Goal: Information Seeking & Learning: Find specific fact

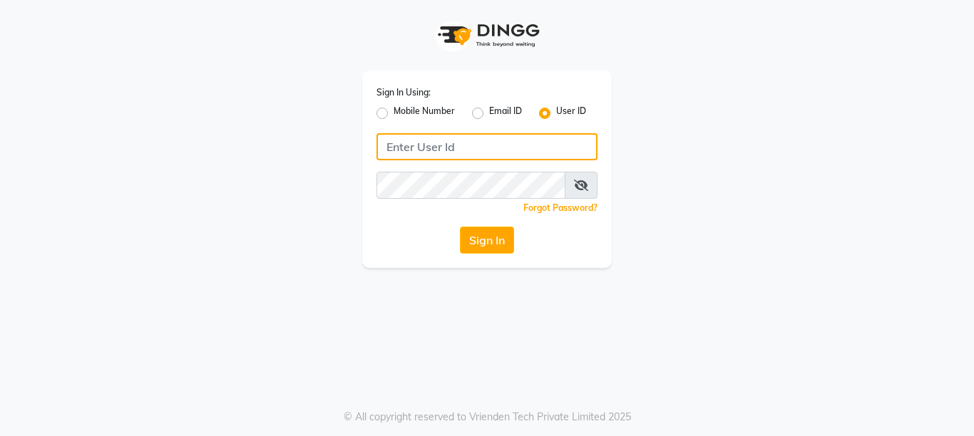
type input "9860099181"
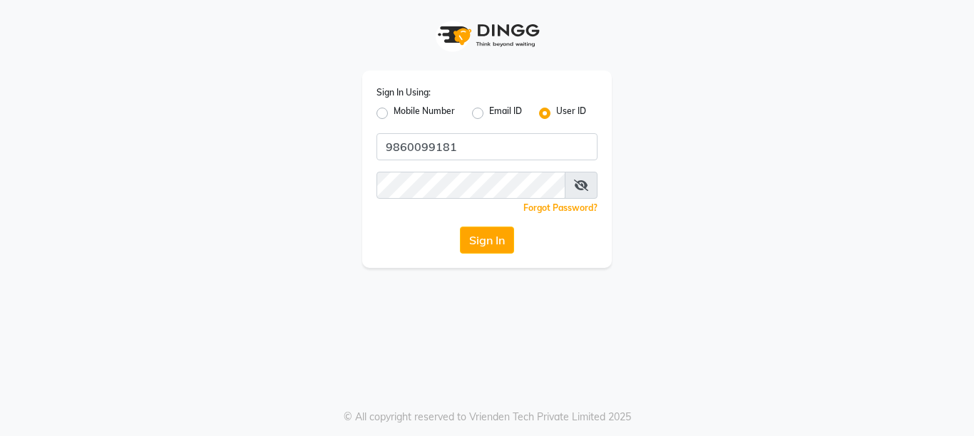
click at [394, 112] on label "Mobile Number" at bounding box center [424, 113] width 61 height 17
click at [394, 112] on input "Mobile Number" at bounding box center [398, 109] width 9 height 9
radio input "true"
radio input "false"
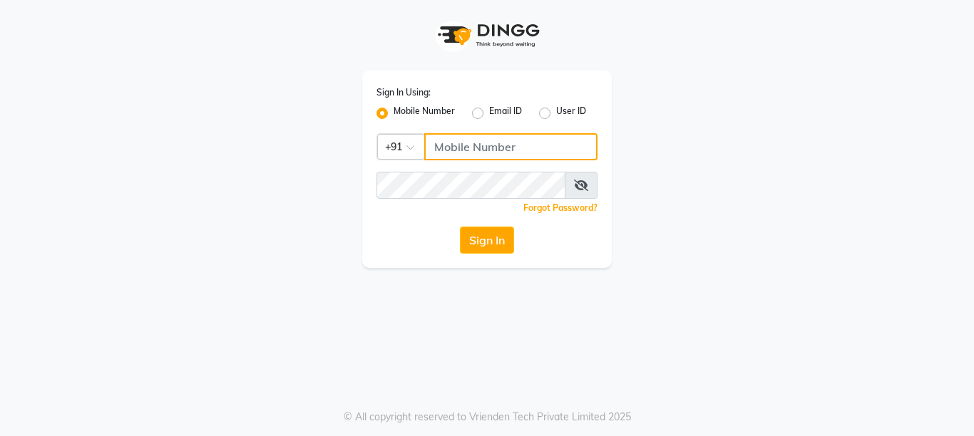
click at [459, 150] on input "Username" at bounding box center [510, 146] width 173 height 27
type input "9860099181"
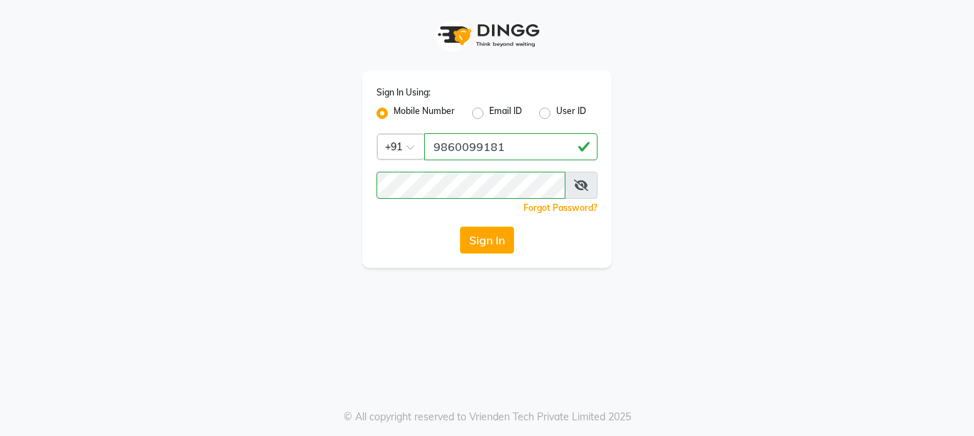
click at [583, 192] on span at bounding box center [581, 185] width 33 height 27
click at [584, 188] on icon at bounding box center [581, 185] width 14 height 11
click at [460, 227] on button "Sign In" at bounding box center [487, 240] width 54 height 27
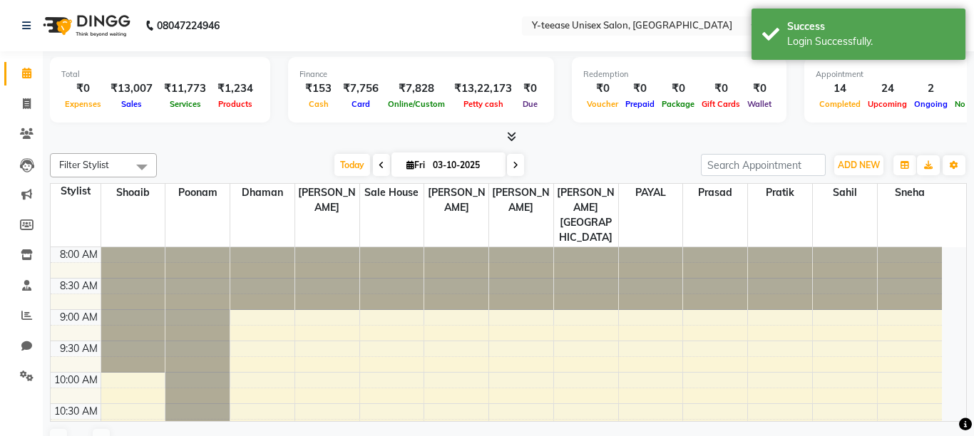
select select "en"
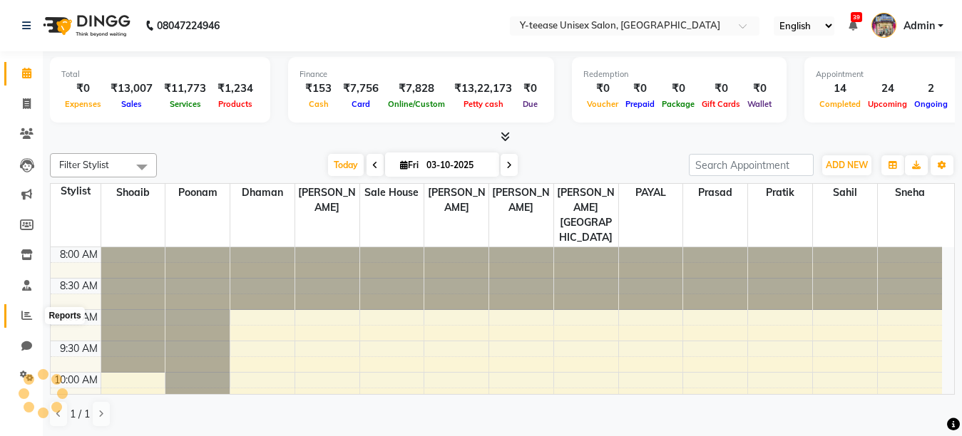
click at [18, 309] on span at bounding box center [26, 316] width 25 height 16
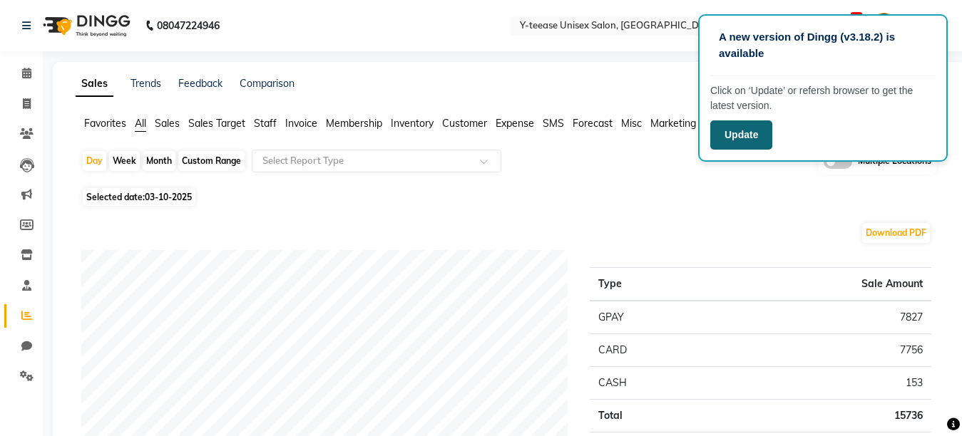
click at [739, 143] on button "Update" at bounding box center [741, 135] width 62 height 29
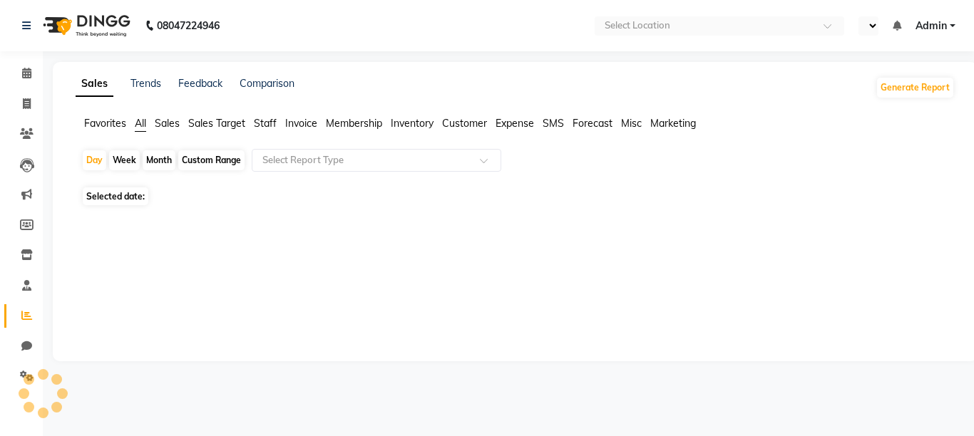
select select "en"
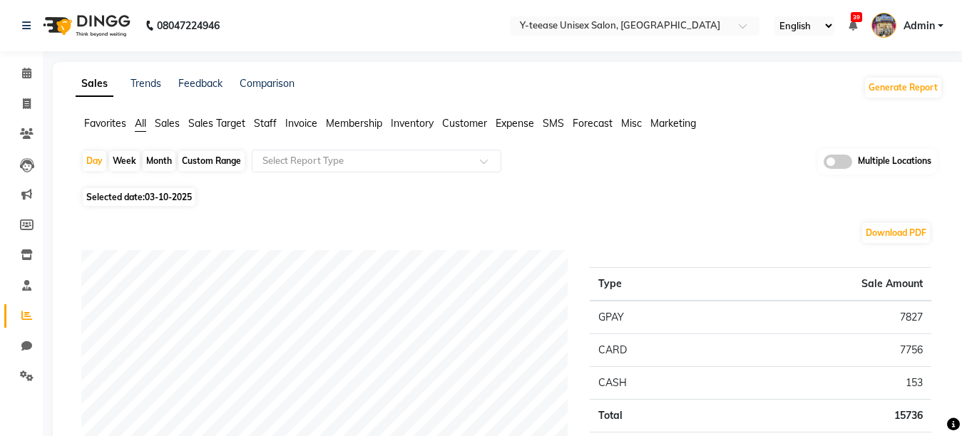
click at [162, 167] on div "Month" at bounding box center [159, 161] width 33 height 20
select select "10"
select select "2025"
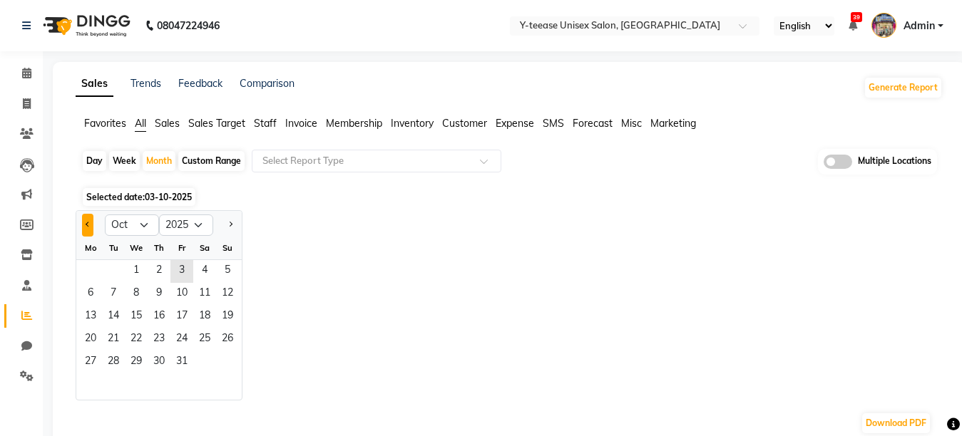
click at [89, 228] on button "Previous month" at bounding box center [87, 225] width 11 height 23
select select "8"
click at [180, 267] on span "1" at bounding box center [181, 271] width 23 height 23
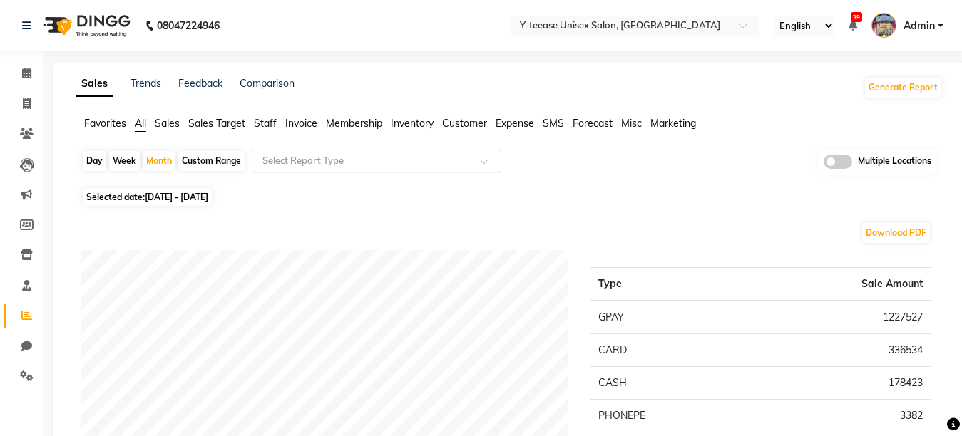
click at [312, 156] on input "text" at bounding box center [362, 161] width 205 height 14
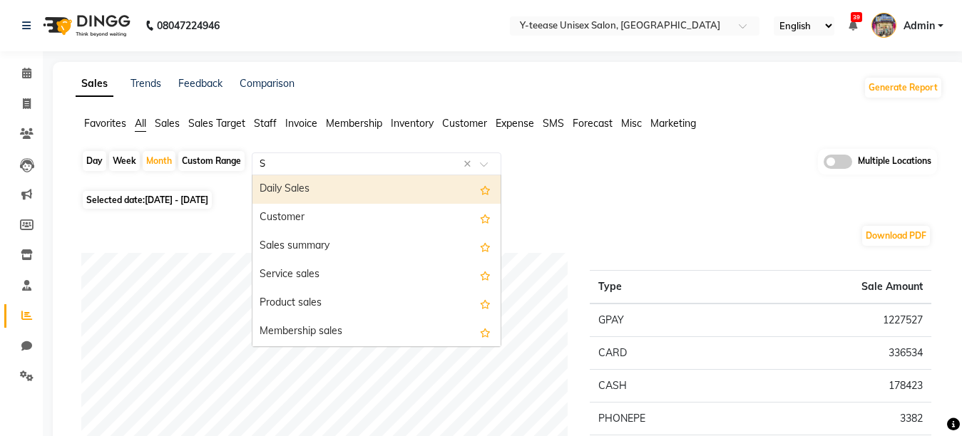
type input "St"
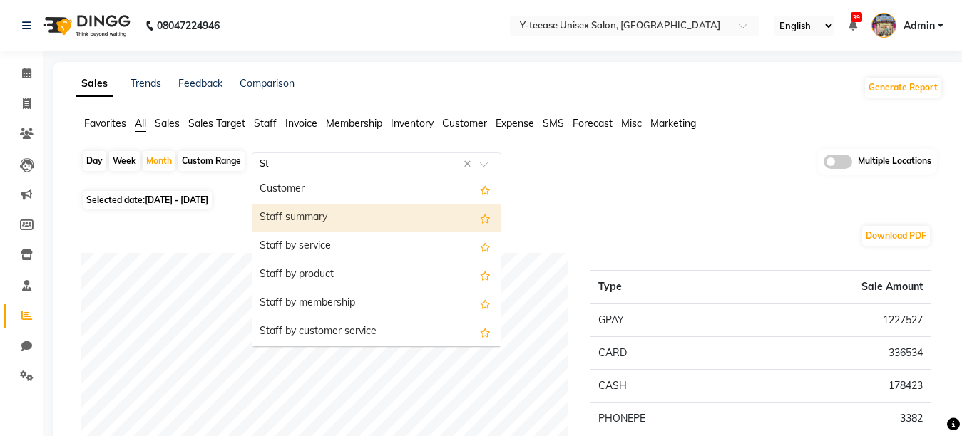
click at [309, 220] on div "Staff summary" at bounding box center [376, 218] width 248 height 29
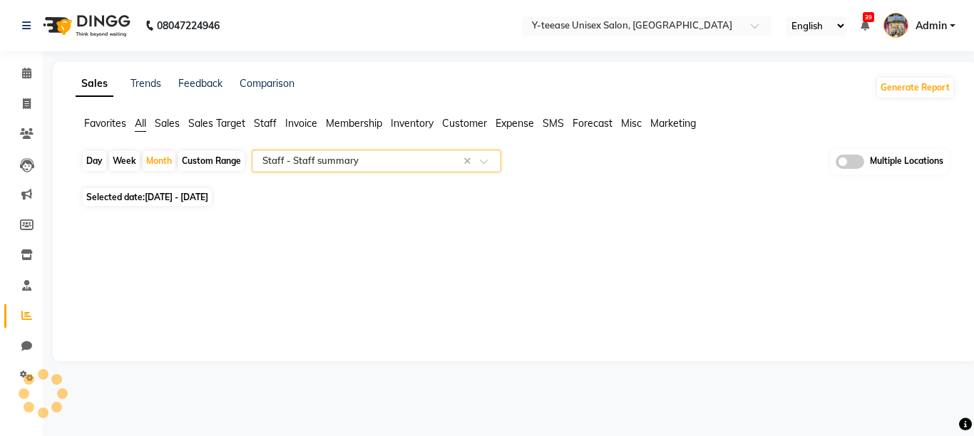
select select "full_report"
select select "csv"
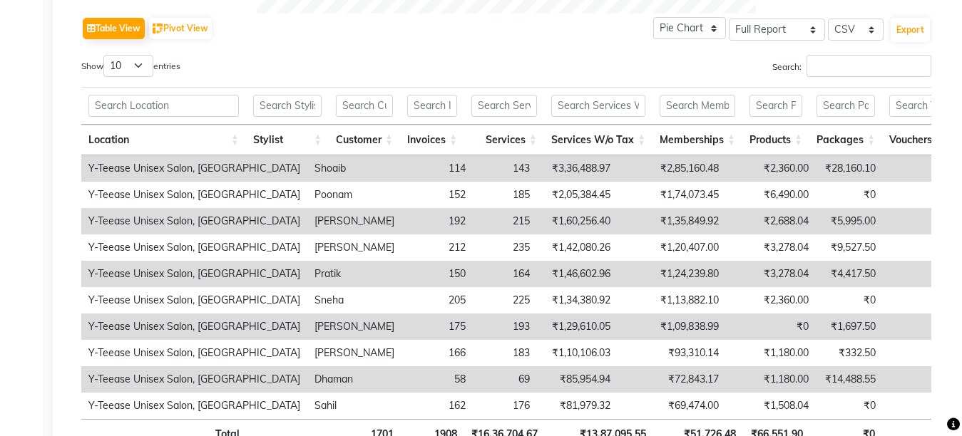
scroll to position [722, 0]
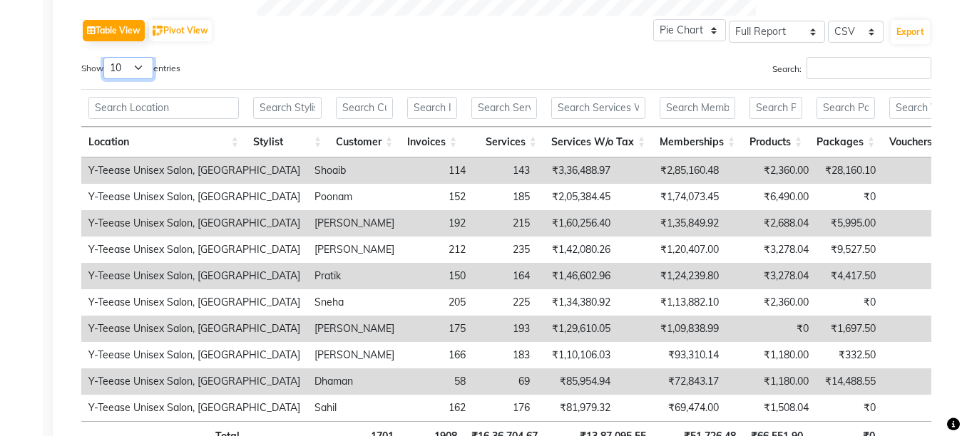
click at [126, 77] on select "10 25 50 100" at bounding box center [128, 68] width 50 height 22
select select "25"
click at [105, 57] on select "10 25 50 100" at bounding box center [128, 68] width 50 height 22
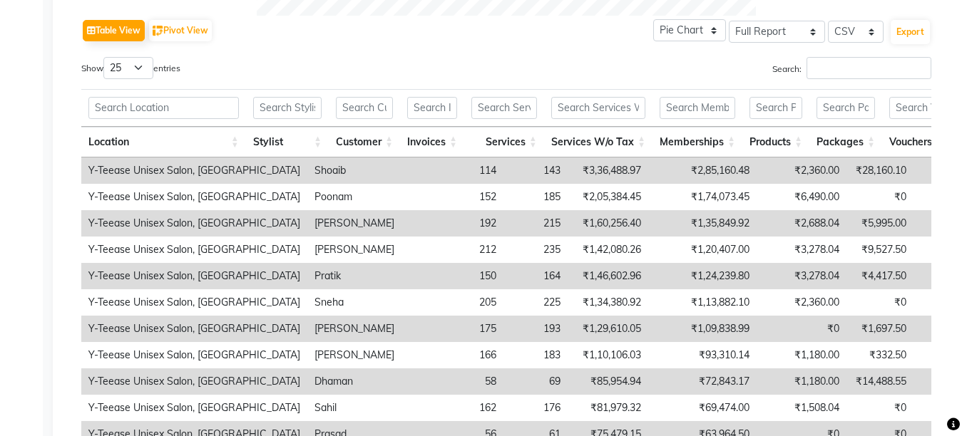
click at [648, 170] on td "₹2,85,160.48" at bounding box center [702, 171] width 108 height 26
copy td "2,85,160.48"
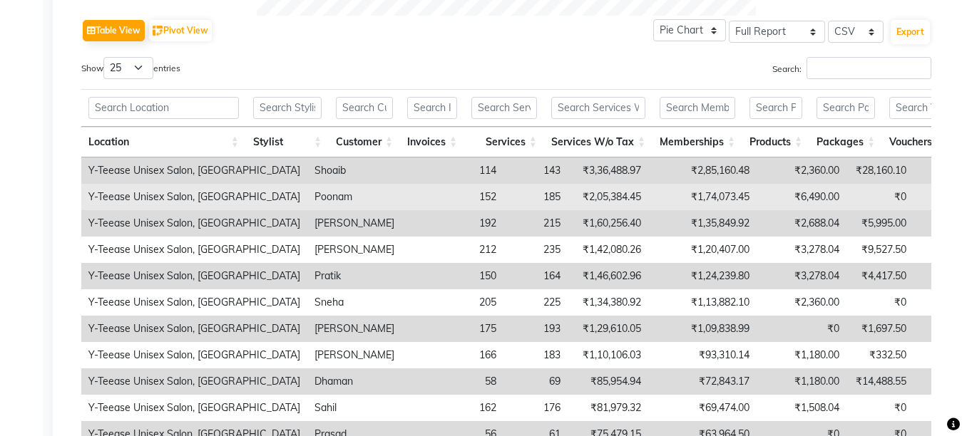
drag, startPoint x: 600, startPoint y: 195, endPoint x: 608, endPoint y: 191, distance: 8.0
click at [648, 191] on td "₹1,74,073.45" at bounding box center [702, 197] width 108 height 26
click at [648, 198] on td "₹1,74,073.45" at bounding box center [702, 197] width 108 height 26
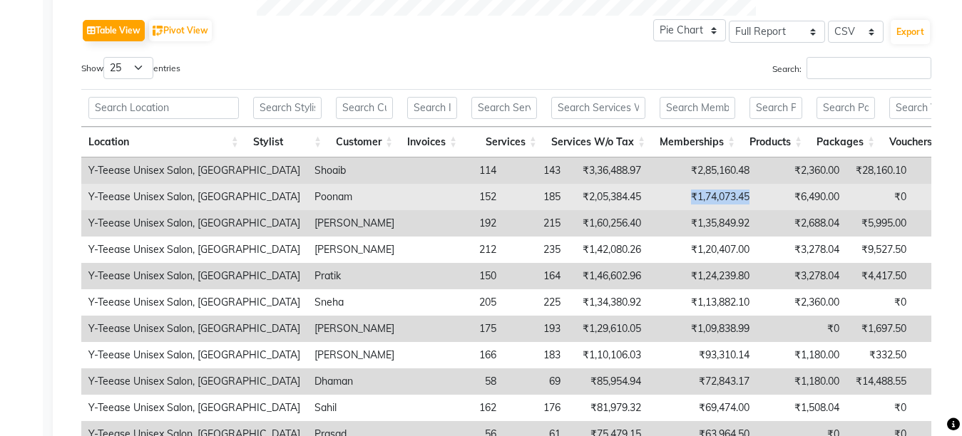
click at [648, 198] on td "₹1,74,073.45" at bounding box center [702, 197] width 108 height 26
click at [648, 207] on td "₹1,74,073.45" at bounding box center [702, 197] width 108 height 26
click at [648, 195] on td "₹1,74,073.45" at bounding box center [702, 197] width 108 height 26
copy td "1,74,073.45"
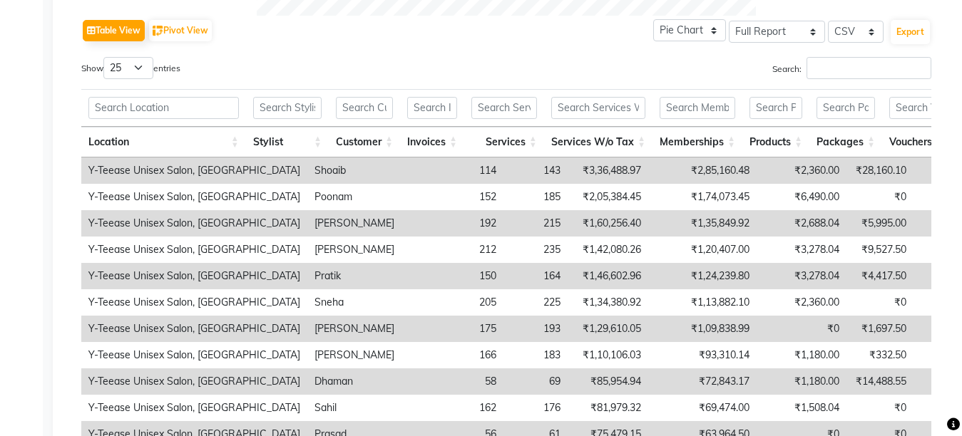
click at [648, 225] on td "₹1,35,849.92" at bounding box center [702, 223] width 108 height 26
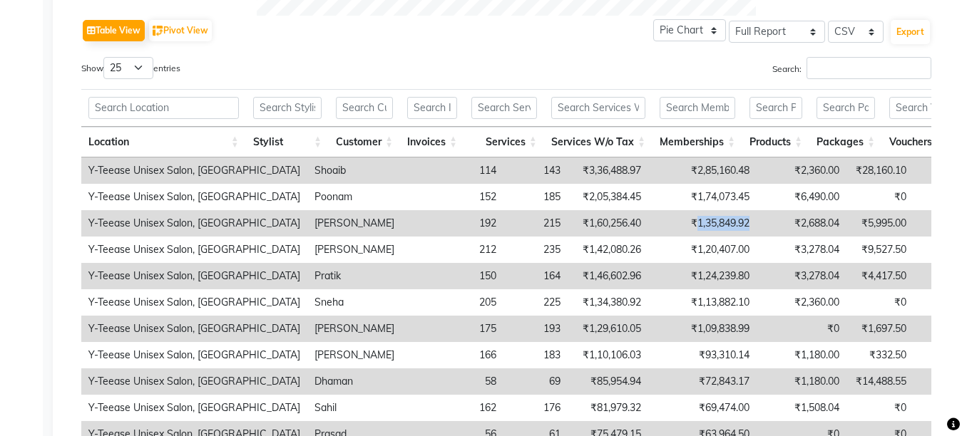
copy td "1,35,849.92"
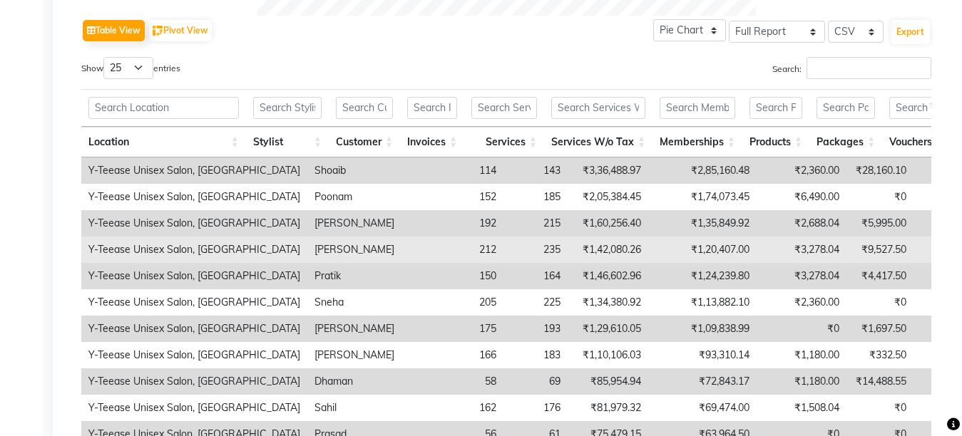
click at [648, 251] on td "₹1,20,407.00" at bounding box center [702, 250] width 108 height 26
copy td "1,20,407.00"
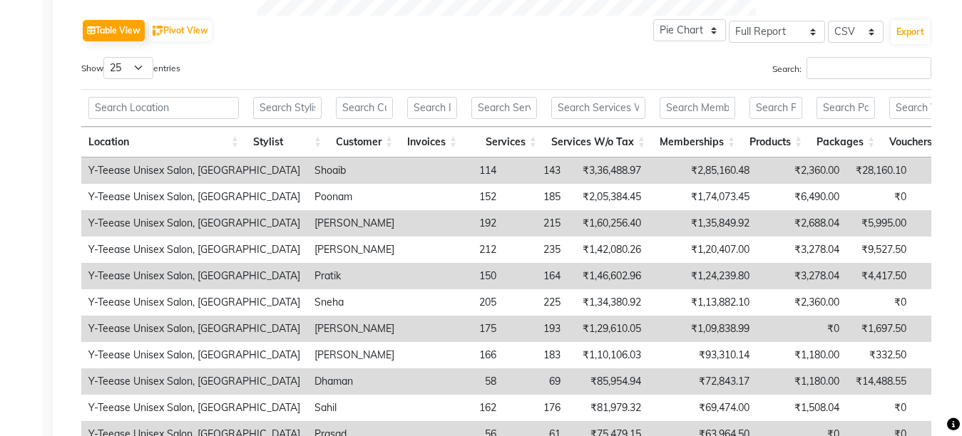
click at [648, 275] on td "₹1,24,239.80" at bounding box center [702, 276] width 108 height 26
copy td "1,24,239.80"
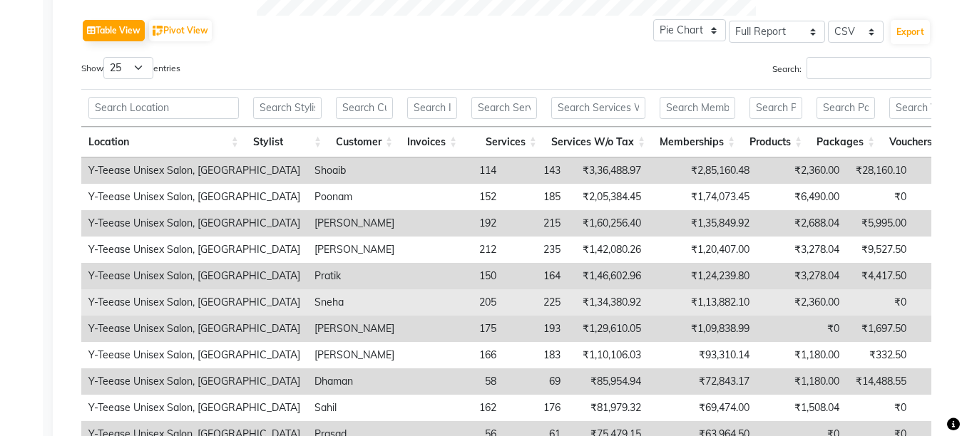
click at [648, 299] on td "₹1,13,882.10" at bounding box center [702, 303] width 108 height 26
copy td "1,13,882.10"
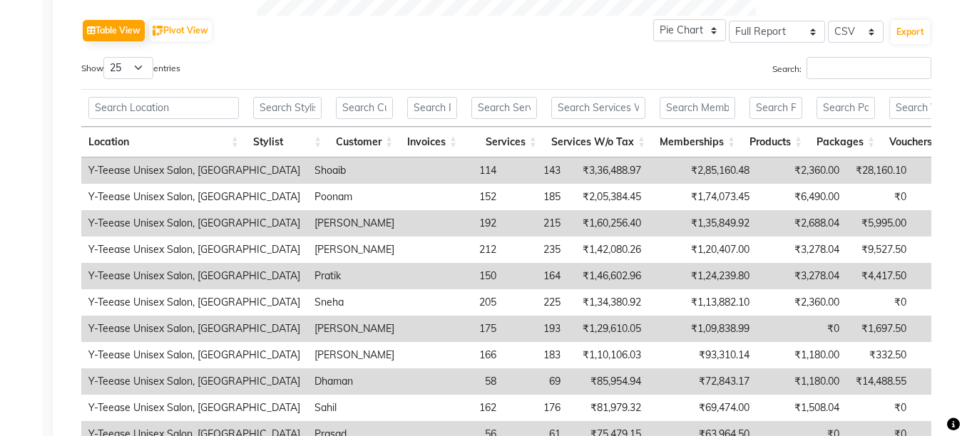
click at [648, 331] on td "₹1,09,838.99" at bounding box center [702, 329] width 108 height 26
copy td "1,09,838.99"
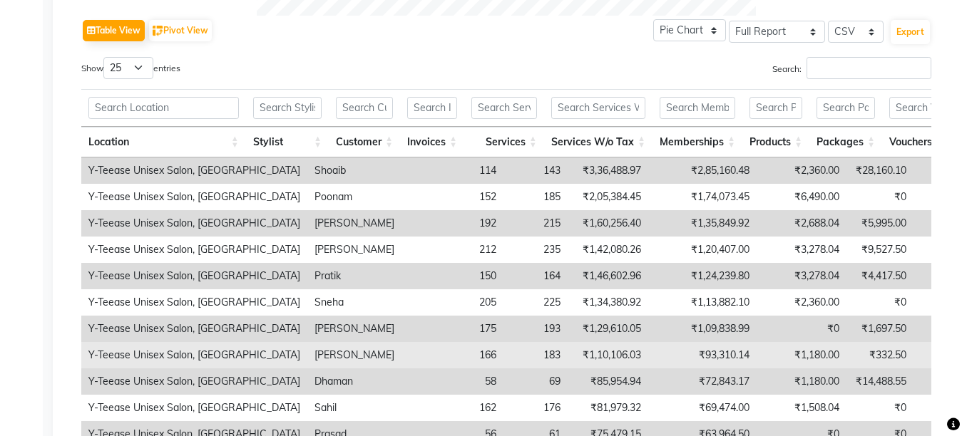
click at [648, 351] on td "₹93,310.14" at bounding box center [702, 355] width 108 height 26
copy td "93,310.14"
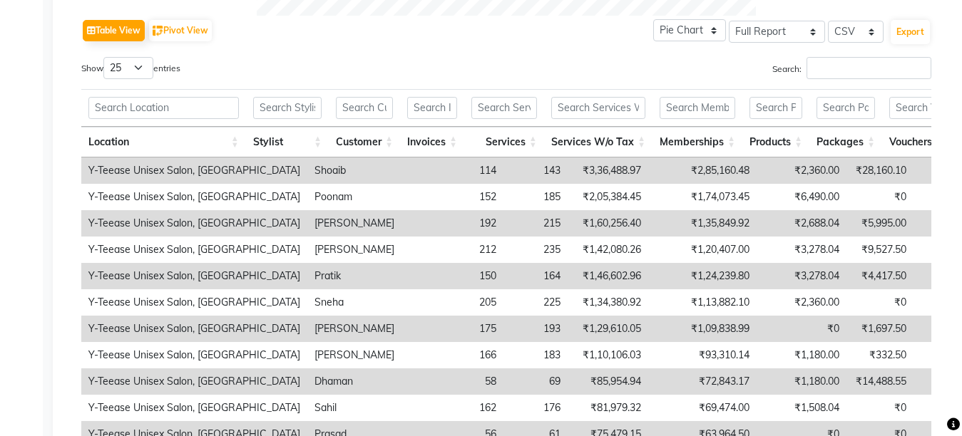
click at [648, 383] on td "₹72,843.17" at bounding box center [702, 382] width 108 height 26
copy td "72,843.17"
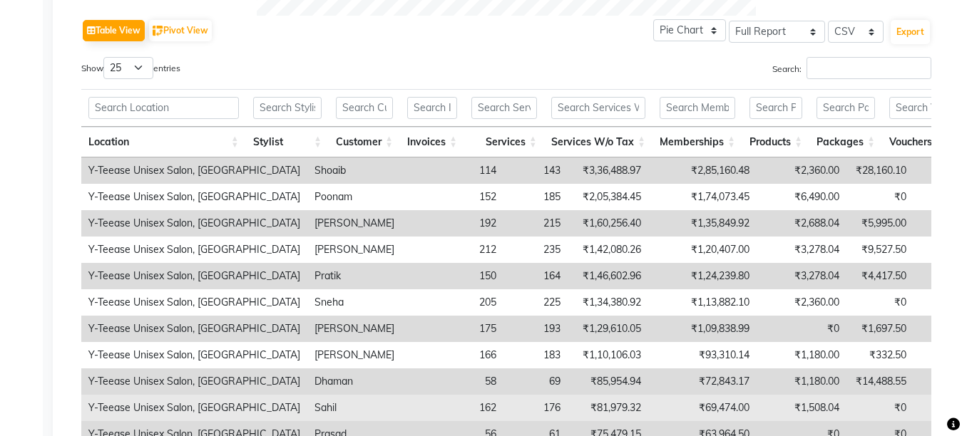
click at [648, 413] on td "₹69,474.00" at bounding box center [702, 408] width 108 height 26
copy td "69,474.00"
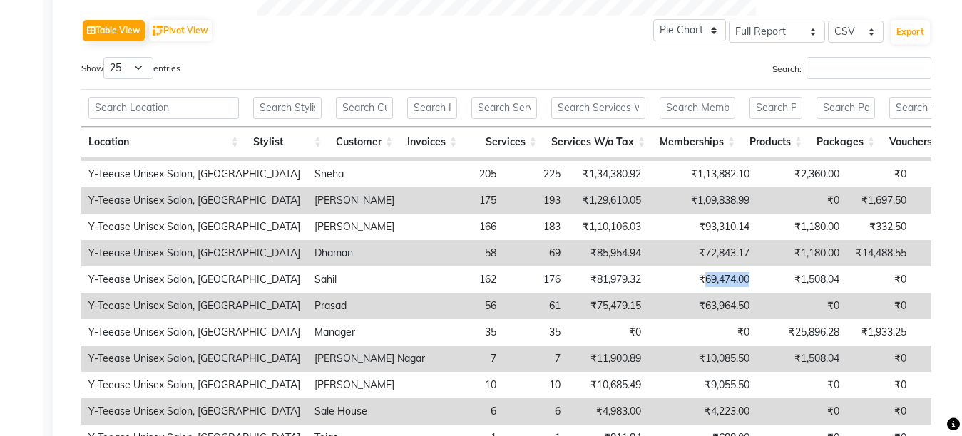
scroll to position [149, 0]
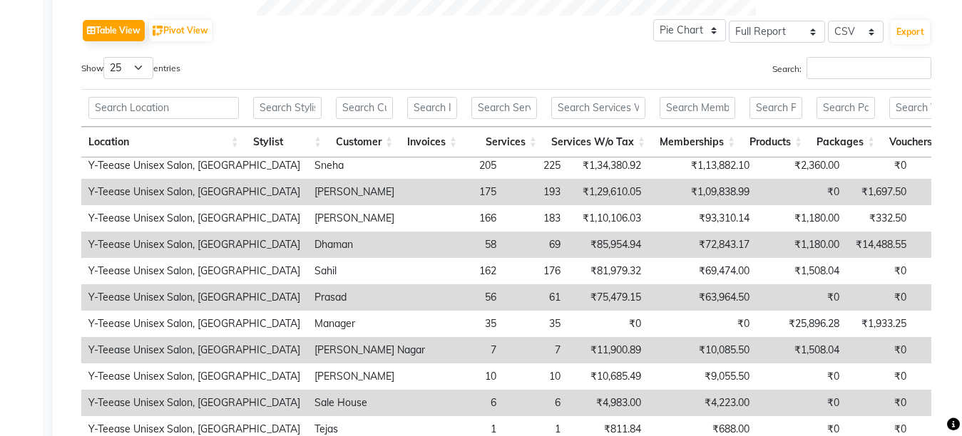
click at [648, 285] on td "₹63,964.50" at bounding box center [702, 298] width 108 height 26
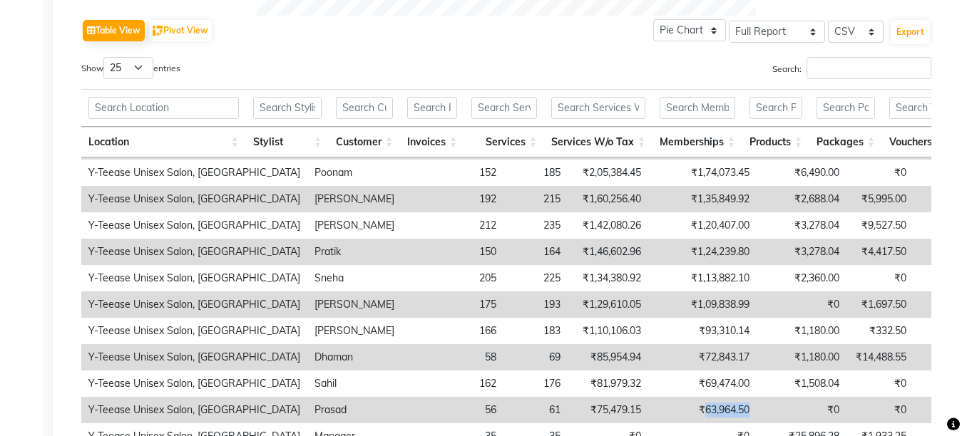
scroll to position [0, 0]
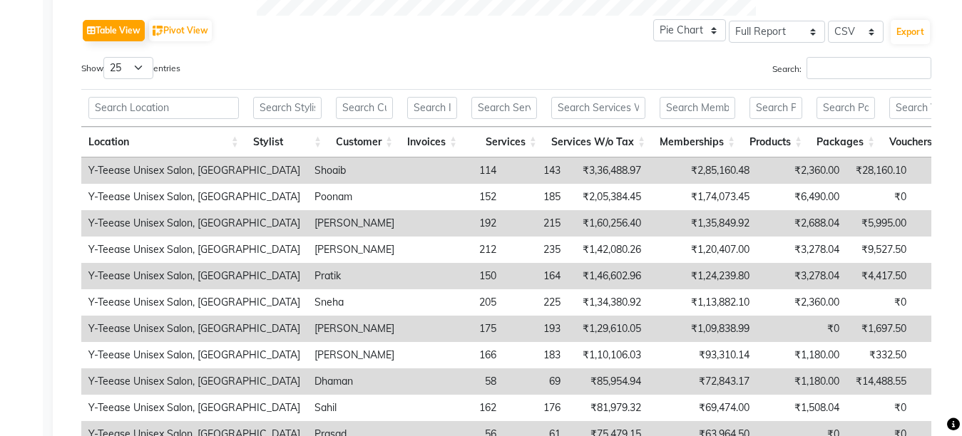
click at [846, 175] on td "₹28,160.10" at bounding box center [879, 171] width 67 height 26
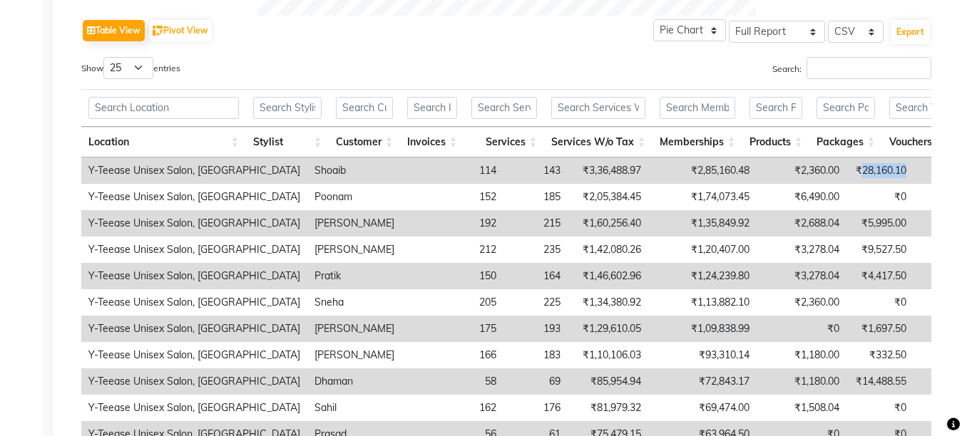
click at [846, 175] on td "₹28,160.10" at bounding box center [879, 171] width 67 height 26
click at [846, 227] on td "₹5,995.00" at bounding box center [879, 223] width 67 height 26
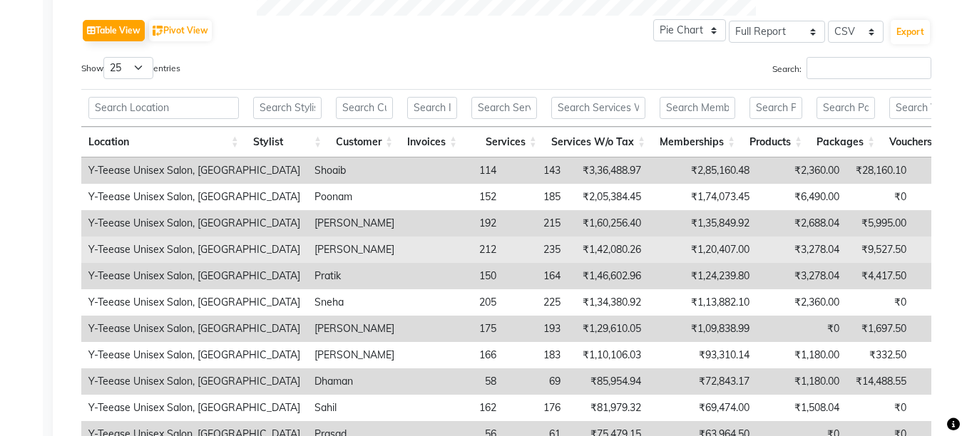
click at [846, 248] on td "₹9,527.50" at bounding box center [879, 250] width 67 height 26
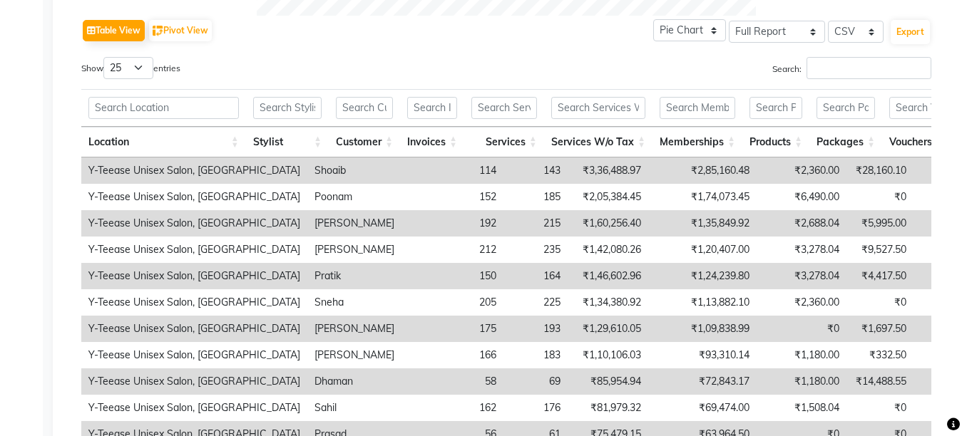
click at [846, 276] on td "₹4,417.50" at bounding box center [879, 276] width 67 height 26
click at [846, 328] on td "₹1,697.50" at bounding box center [879, 329] width 67 height 26
click at [846, 374] on td "₹14,488.55" at bounding box center [879, 382] width 67 height 26
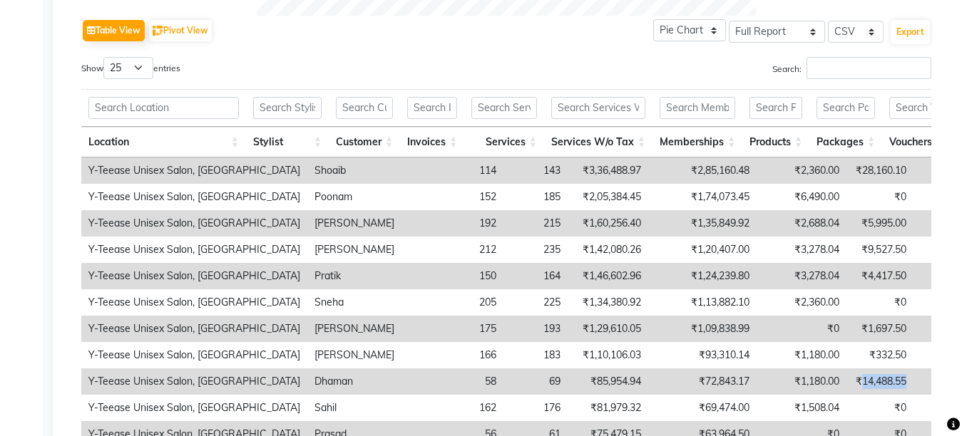
click at [846, 374] on td "₹14,488.55" at bounding box center [879, 382] width 67 height 26
click at [846, 377] on td "₹14,488.55" at bounding box center [879, 382] width 67 height 26
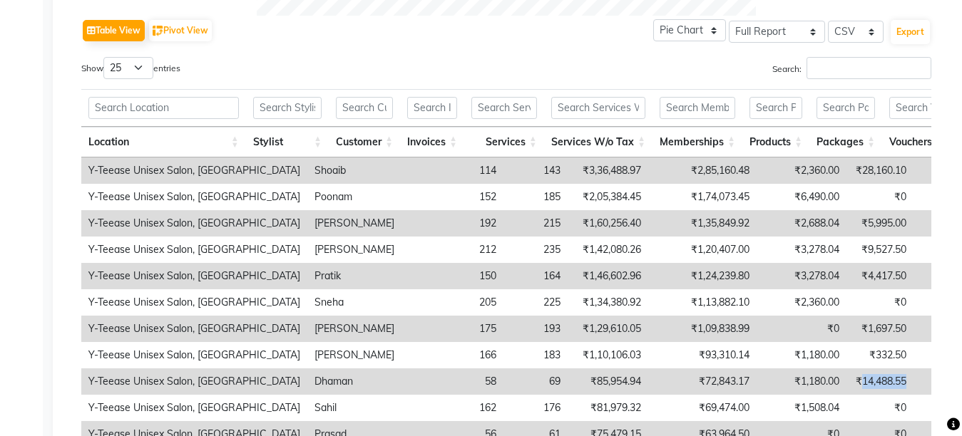
click at [846, 377] on td "₹14,488.55" at bounding box center [879, 382] width 67 height 26
